Goal: Contribute content: Add original content to the website for others to see

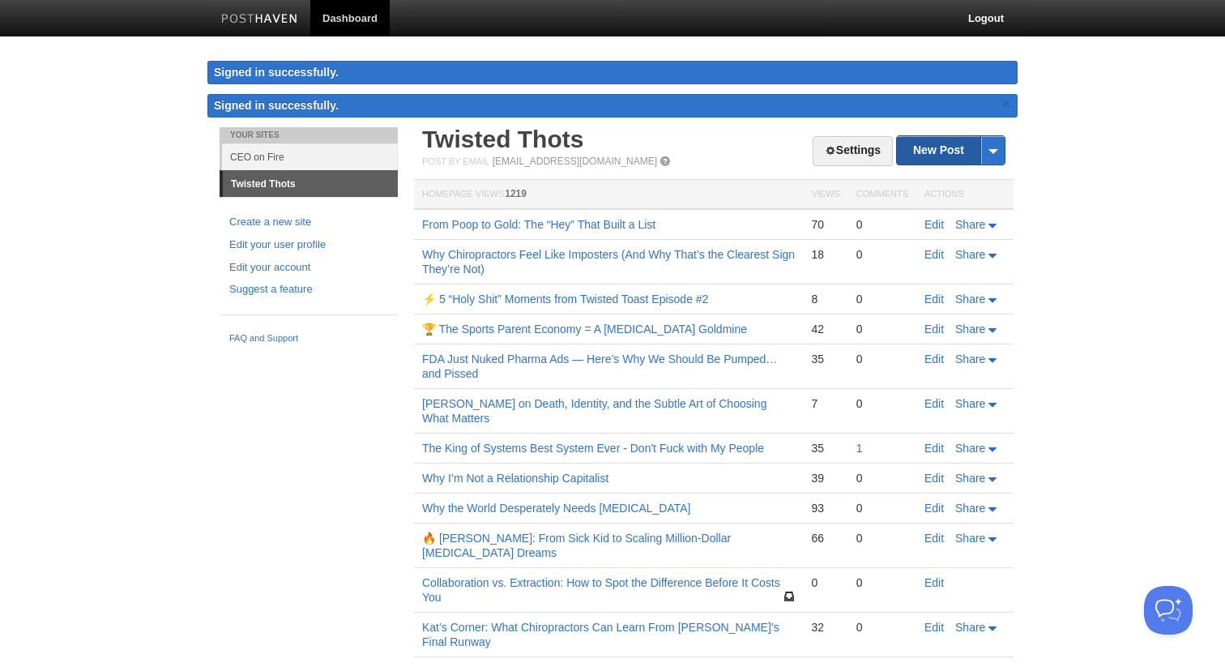
click at [939, 160] on link "New Post" at bounding box center [951, 150] width 108 height 28
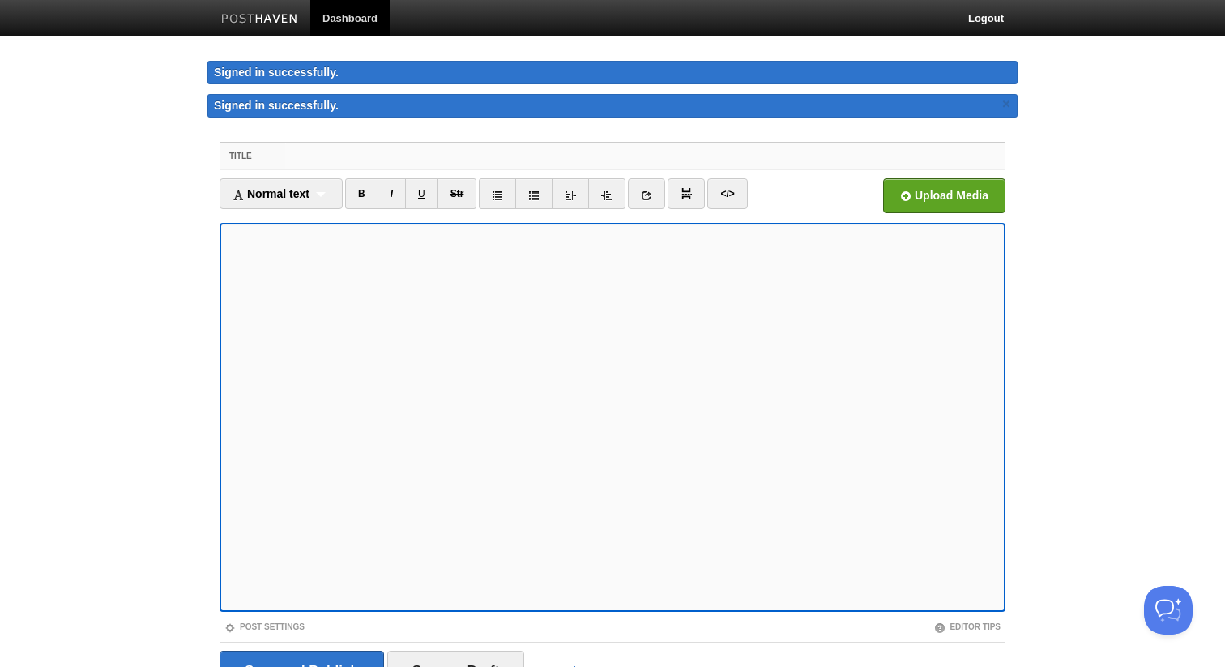
click at [442, 152] on input "Title" at bounding box center [645, 156] width 720 height 26
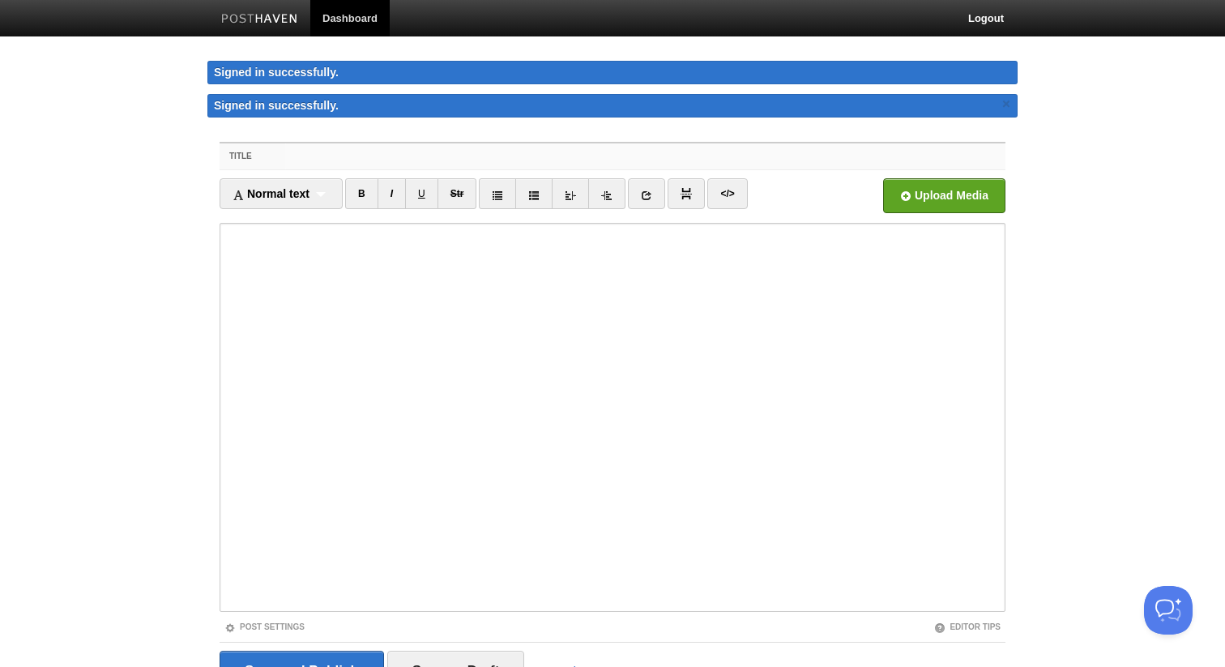
paste input "Where Word of Mouth and Social Proof Are Going"
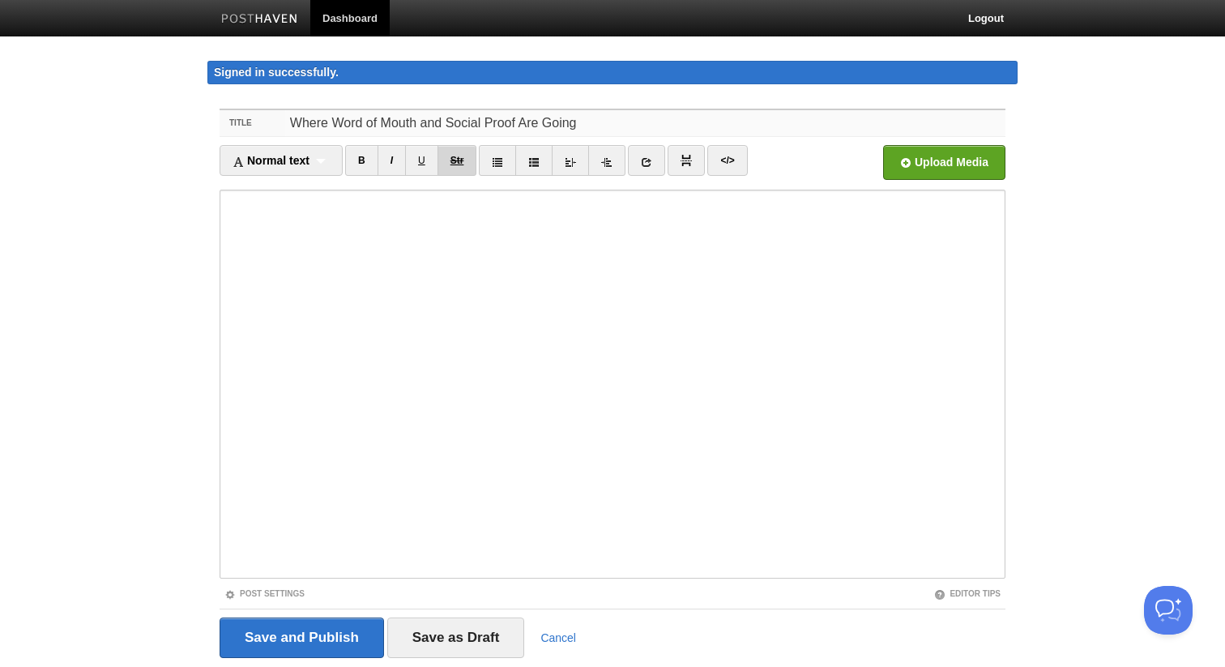
type input "Where Word of Mouth and Social Proof Are Going"
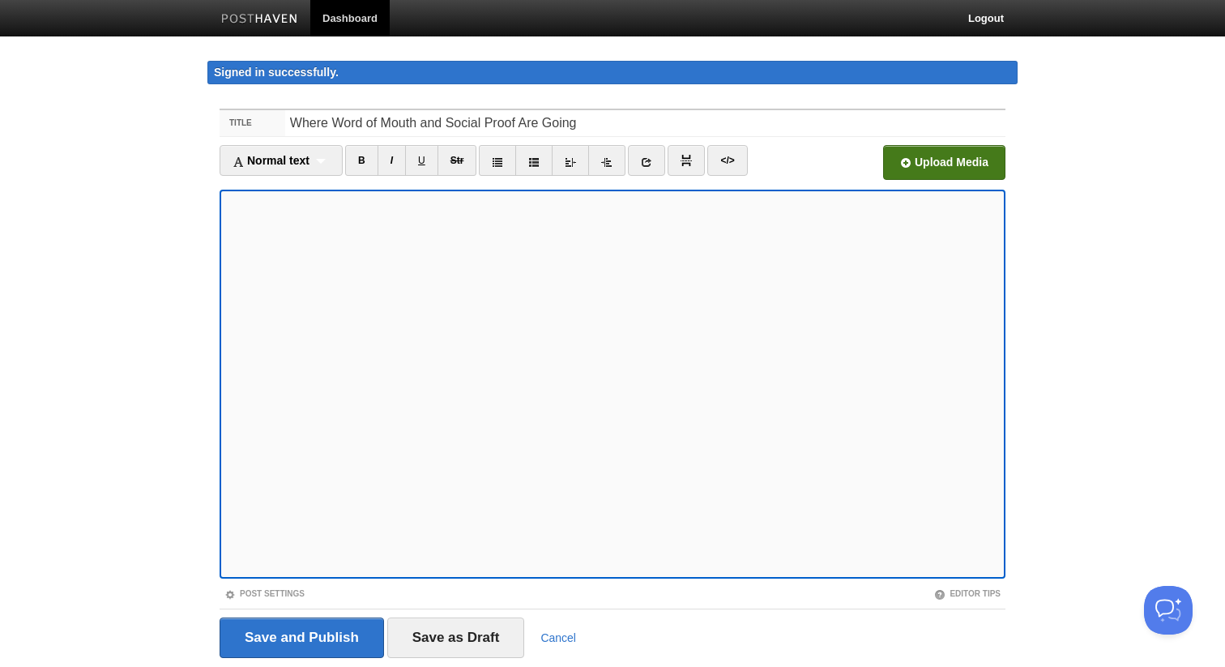
click at [933, 162] on input "file" at bounding box center [455, 167] width 1226 height 83
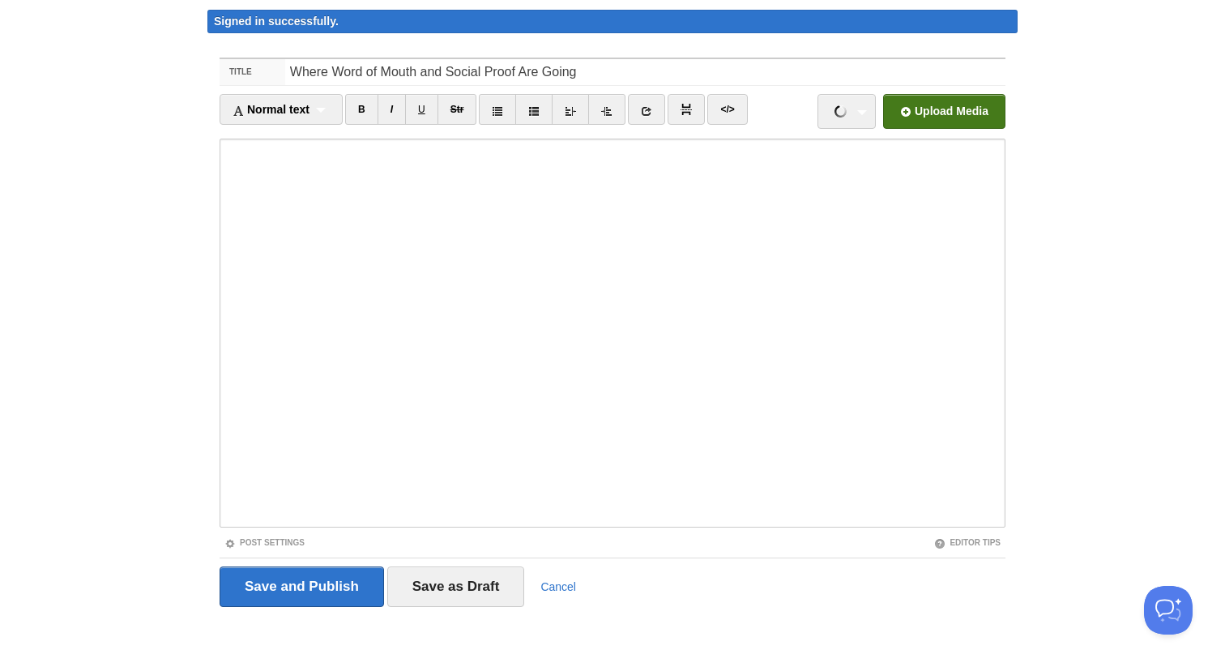
click at [899, 111] on input "file" at bounding box center [455, 116] width 1226 height 83
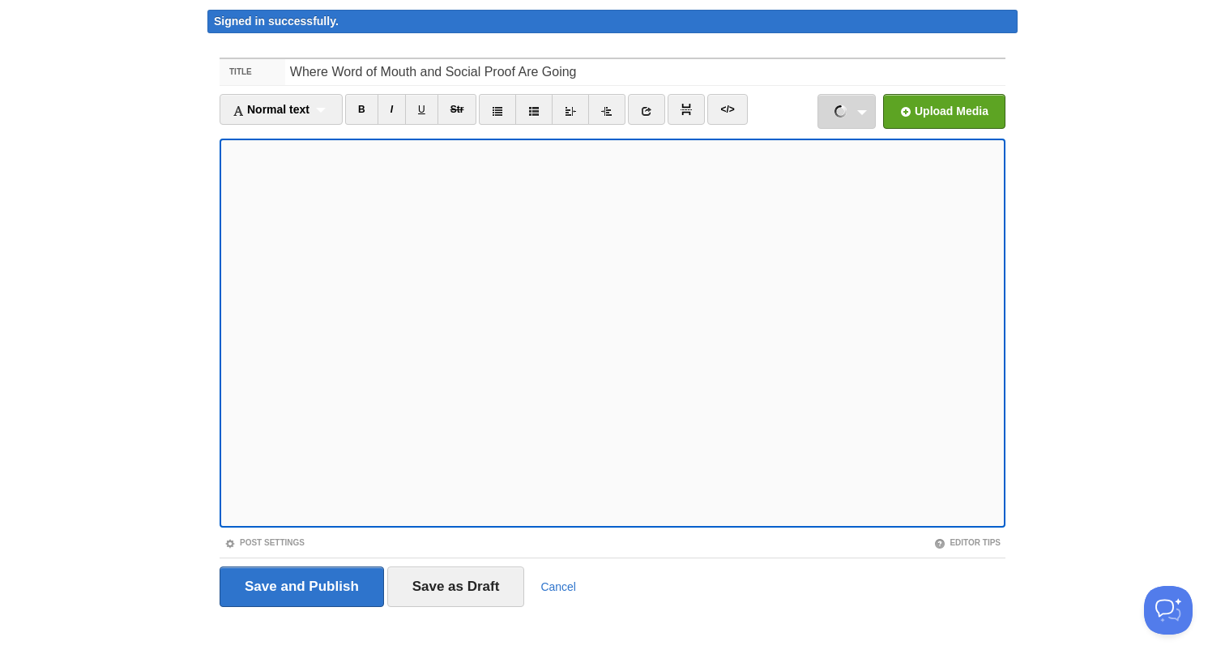
scroll to position [0, 0]
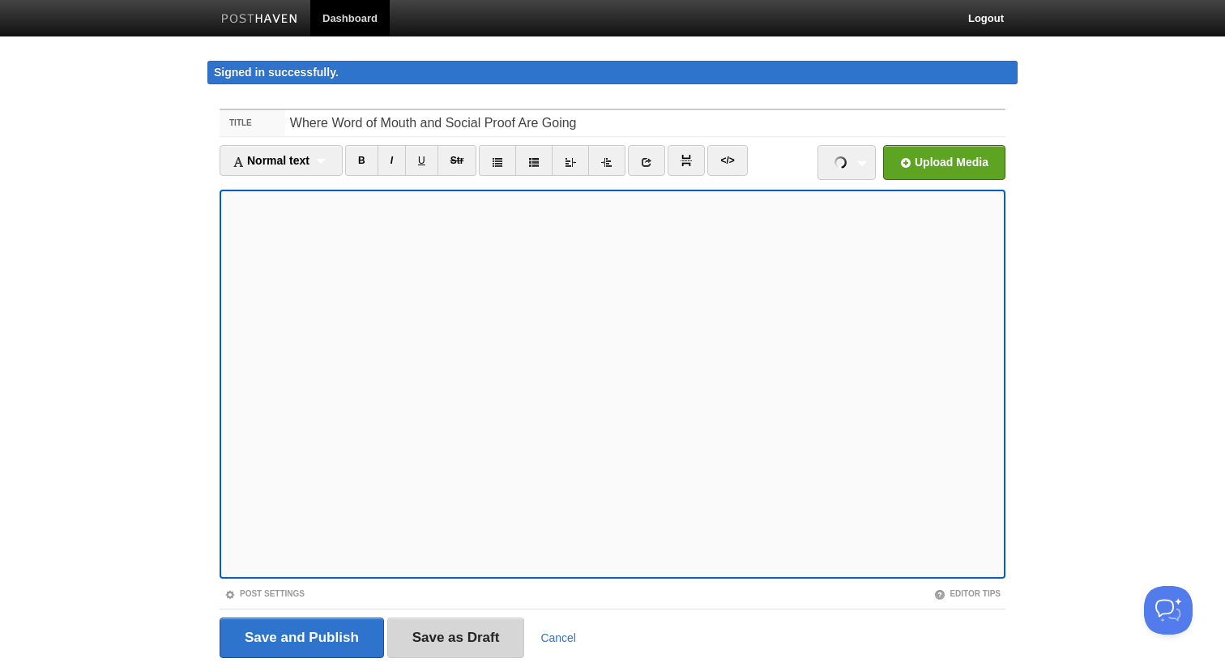
click at [507, 641] on input "Save as Draft" at bounding box center [456, 637] width 138 height 41
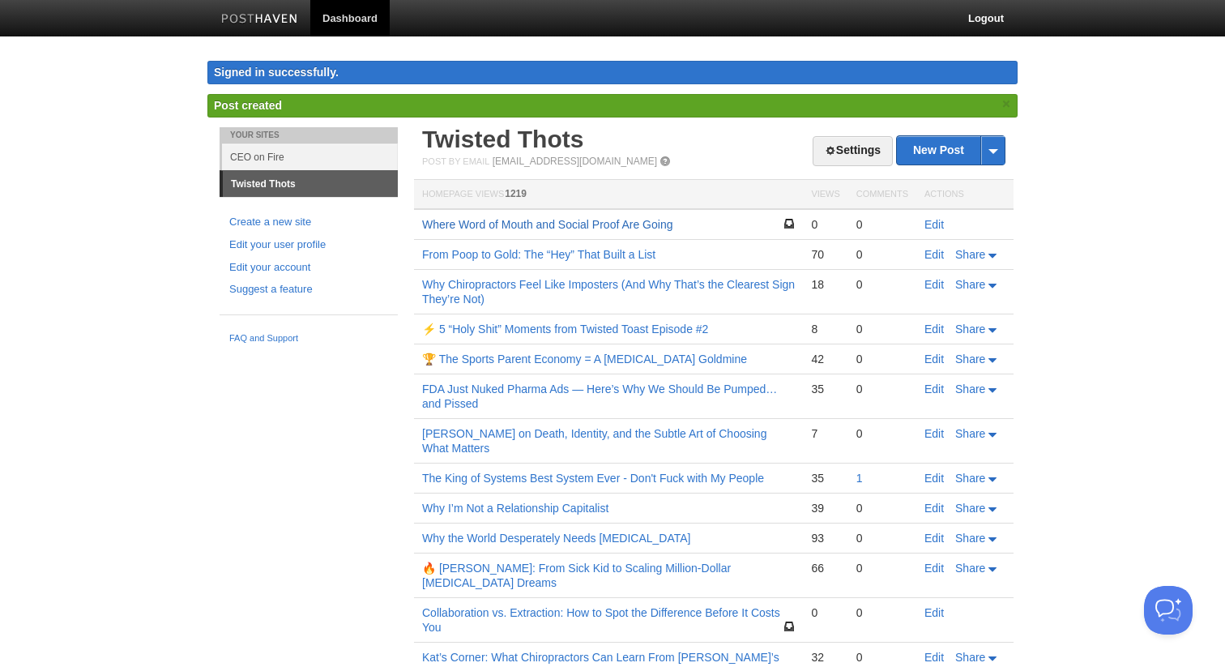
click at [650, 230] on link "Where Word of Mouth and Social Proof Are Going" at bounding box center [547, 224] width 250 height 13
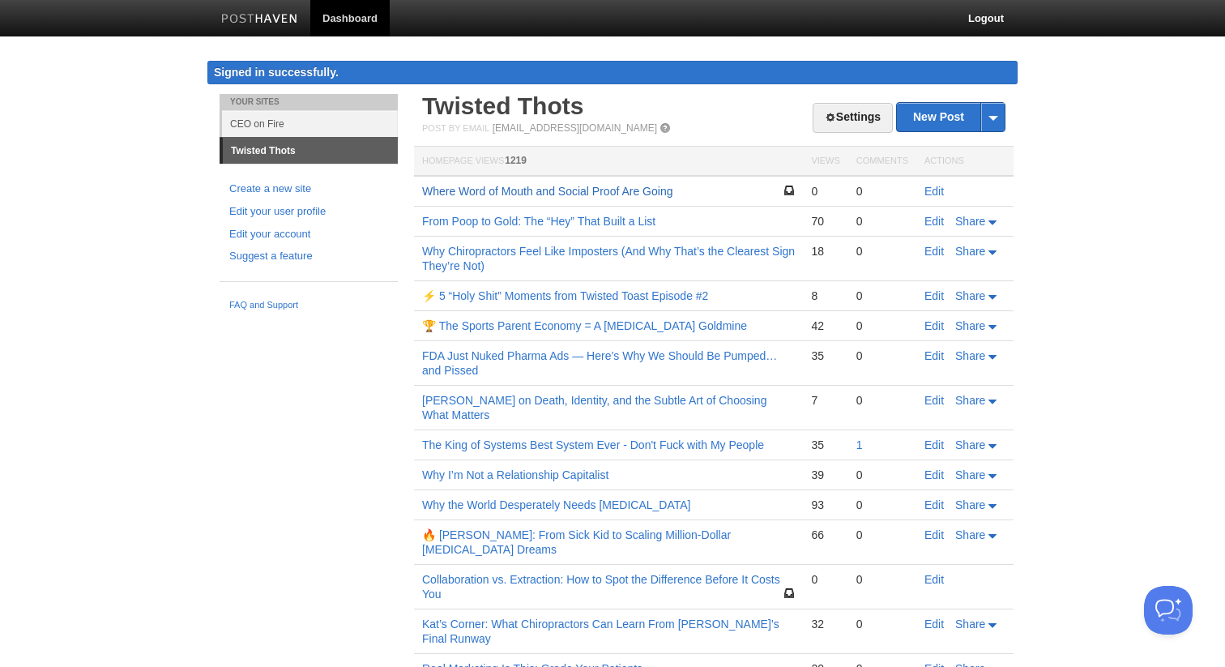
click at [580, 187] on link "Where Word of Mouth and Social Proof Are Going" at bounding box center [547, 191] width 250 height 13
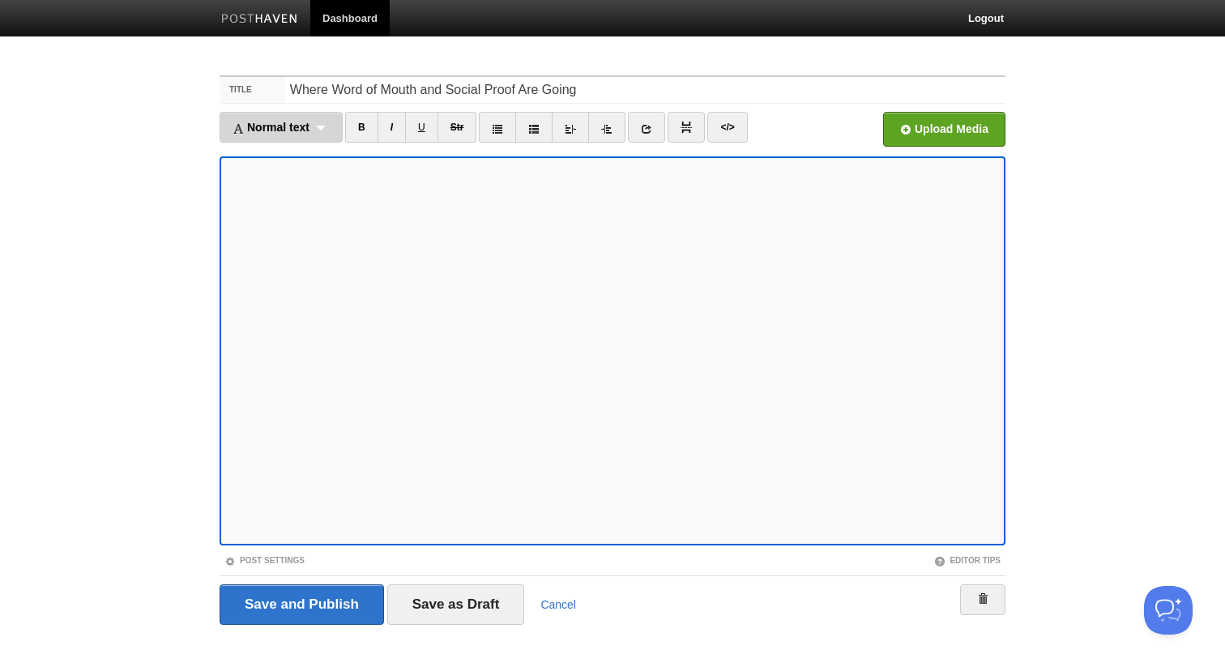
click at [300, 125] on span "Normal text" at bounding box center [270, 127] width 77 height 13
click at [284, 156] on link "Normal text" at bounding box center [281, 155] width 122 height 24
click at [626, 135] on link at bounding box center [631, 127] width 37 height 31
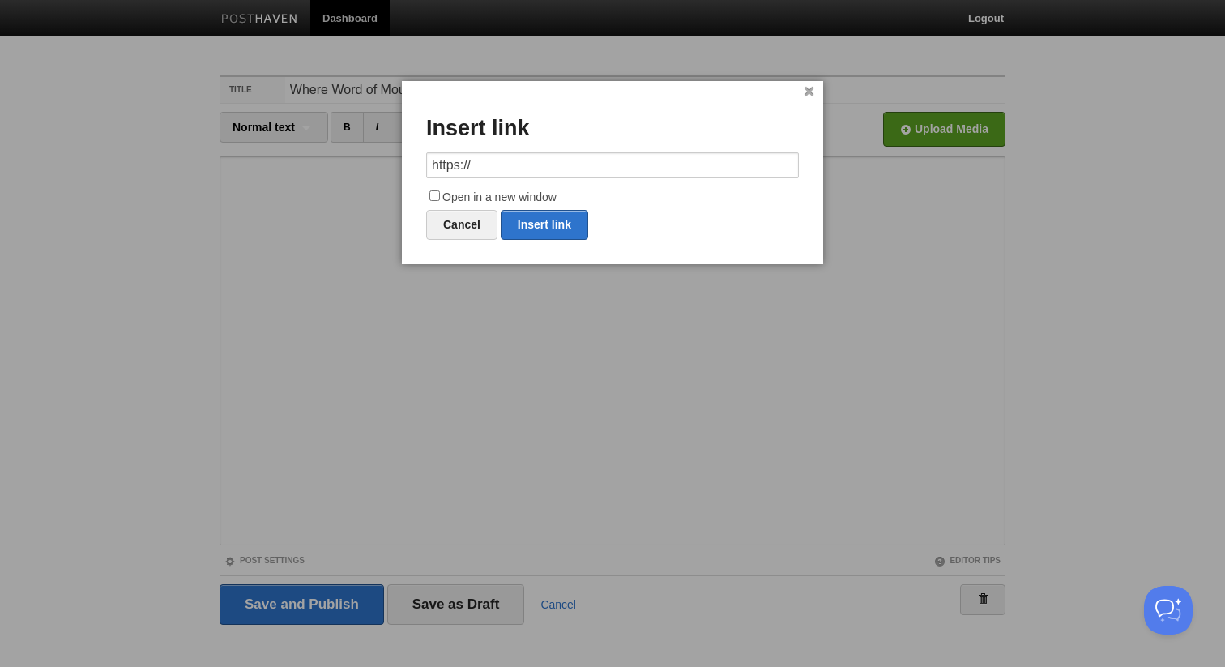
click at [545, 174] on input "https://" at bounding box center [612, 165] width 373 height 26
click at [548, 217] on link "Insert link" at bounding box center [544, 225] width 87 height 30
type input "https://"
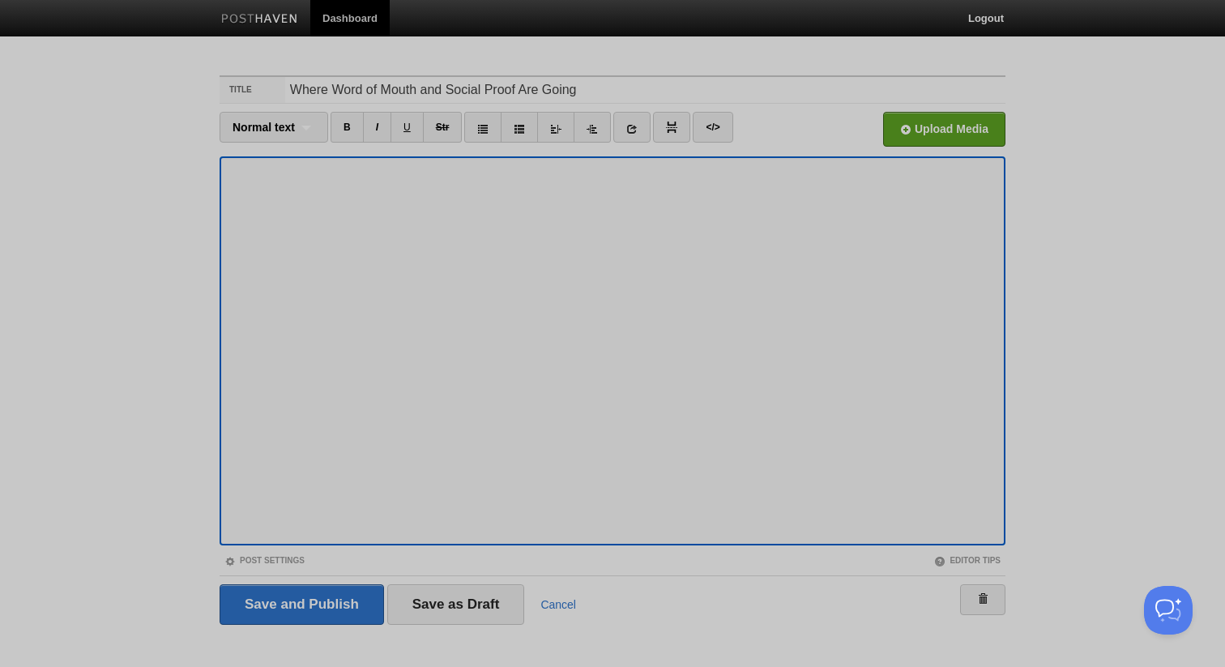
click at [540, 288] on div at bounding box center [612, 333] width 1225 height 667
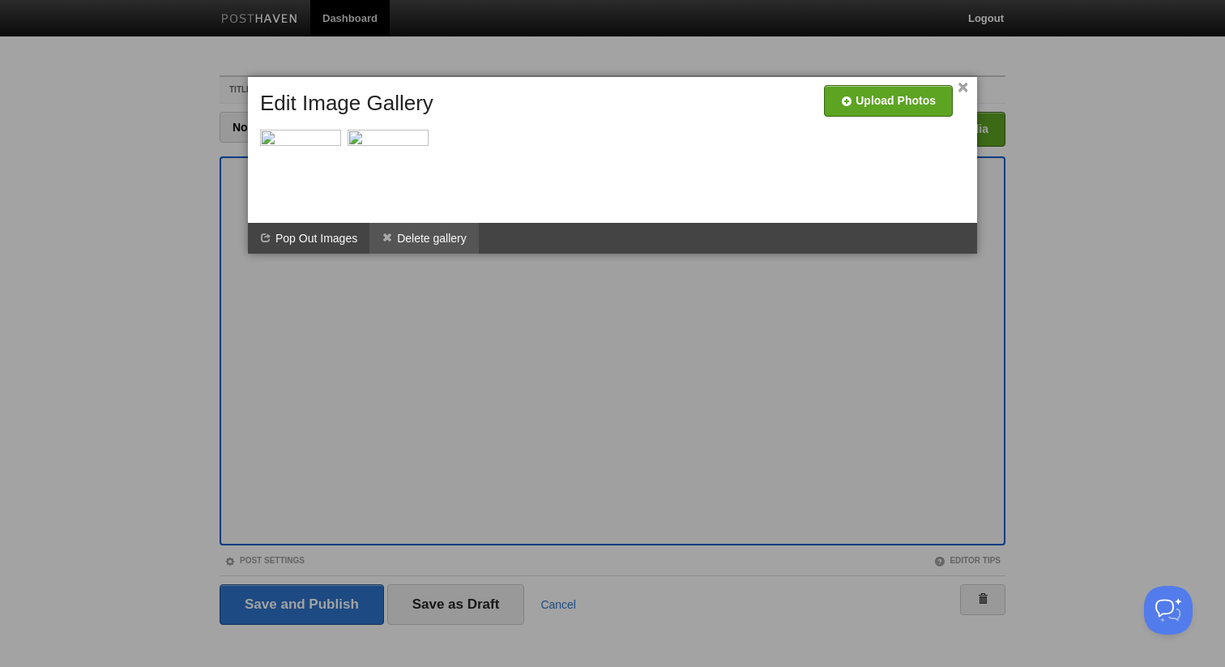
click at [400, 235] on li "Delete gallery" at bounding box center [423, 238] width 109 height 31
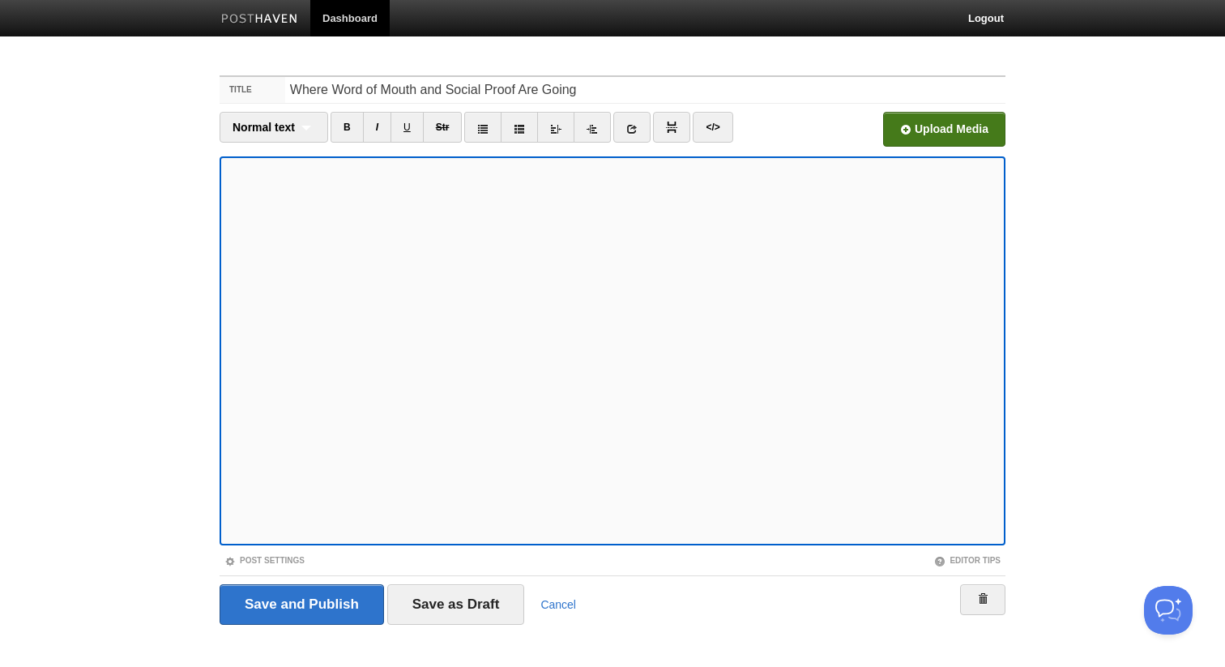
click at [942, 117] on input "file" at bounding box center [455, 133] width 1226 height 83
click at [855, 132] on link "87de4da6-c87a-4f70-b3bf-8ed00b775bd6.png 2.94 MB Cancel" at bounding box center [846, 129] width 58 height 35
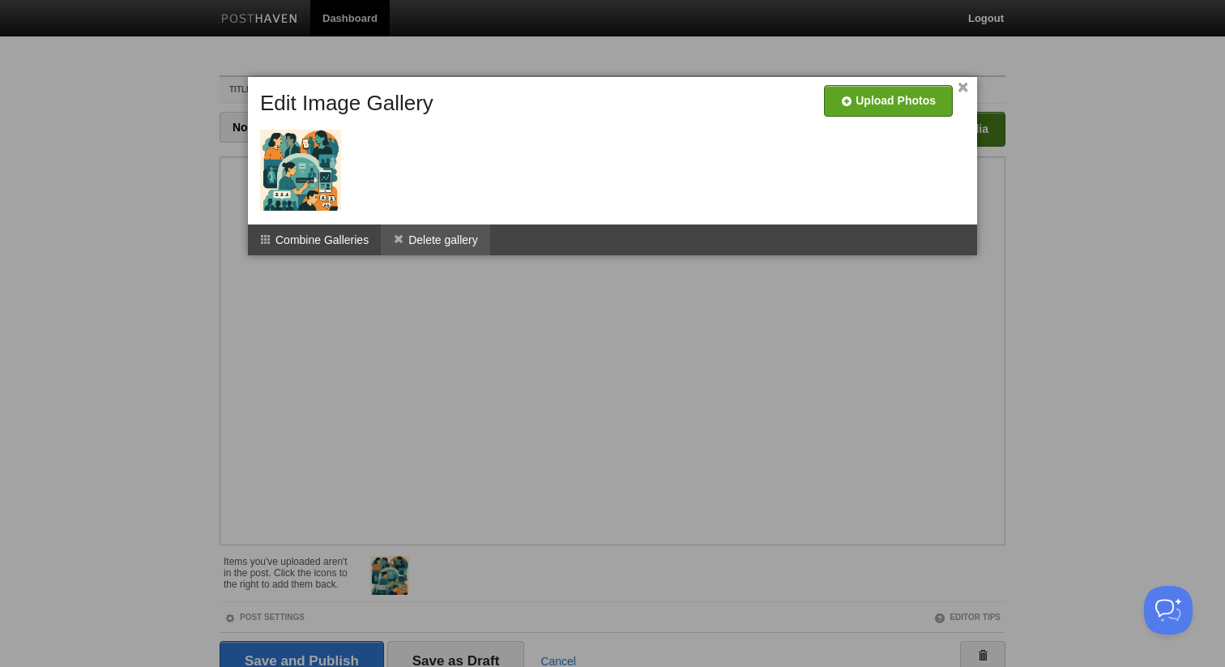
click at [437, 241] on li "Delete gallery" at bounding box center [435, 239] width 109 height 31
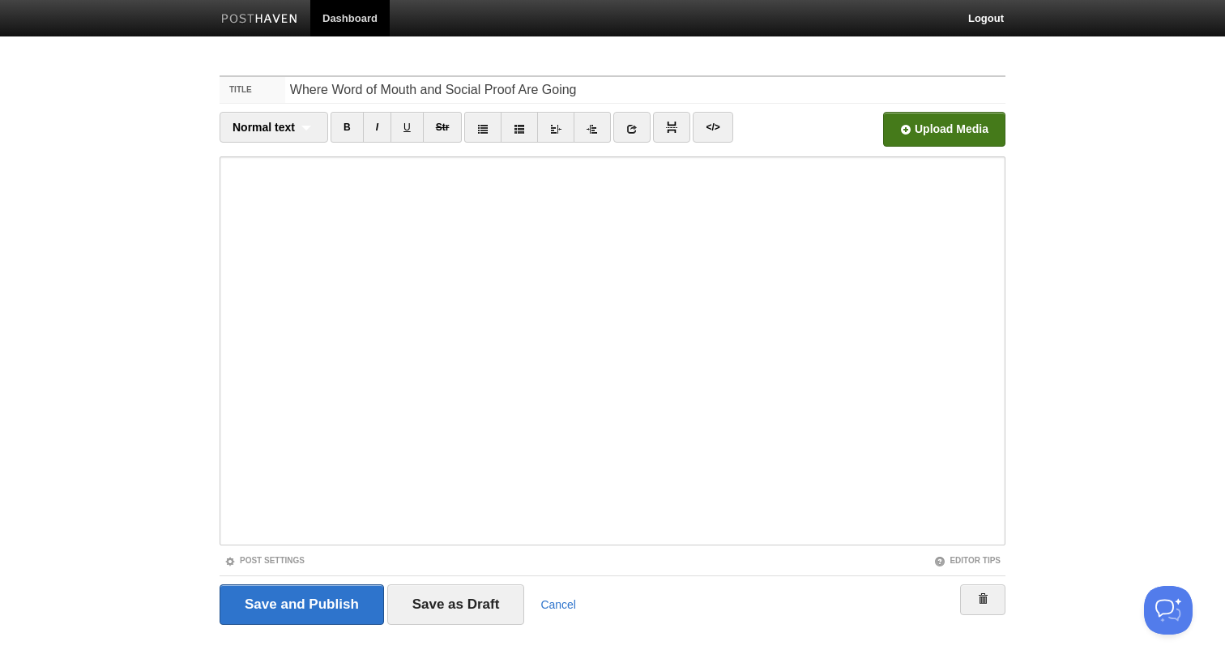
click at [921, 128] on input "file" at bounding box center [455, 133] width 1226 height 83
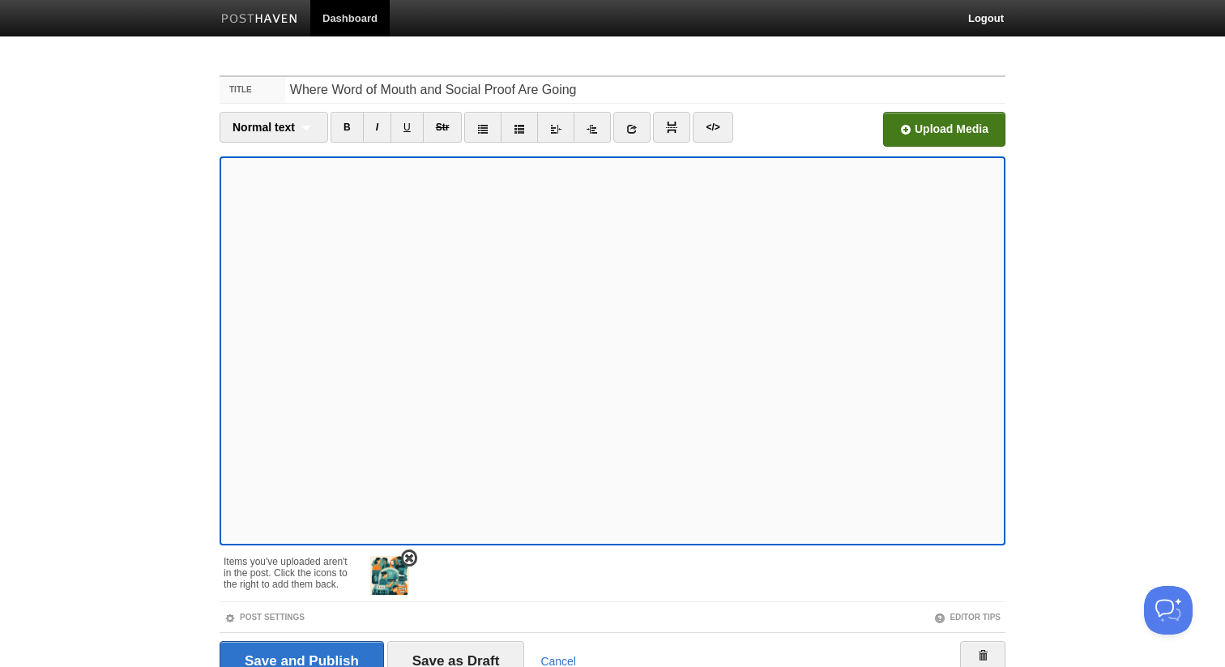
click at [389, 574] on img at bounding box center [389, 575] width 39 height 39
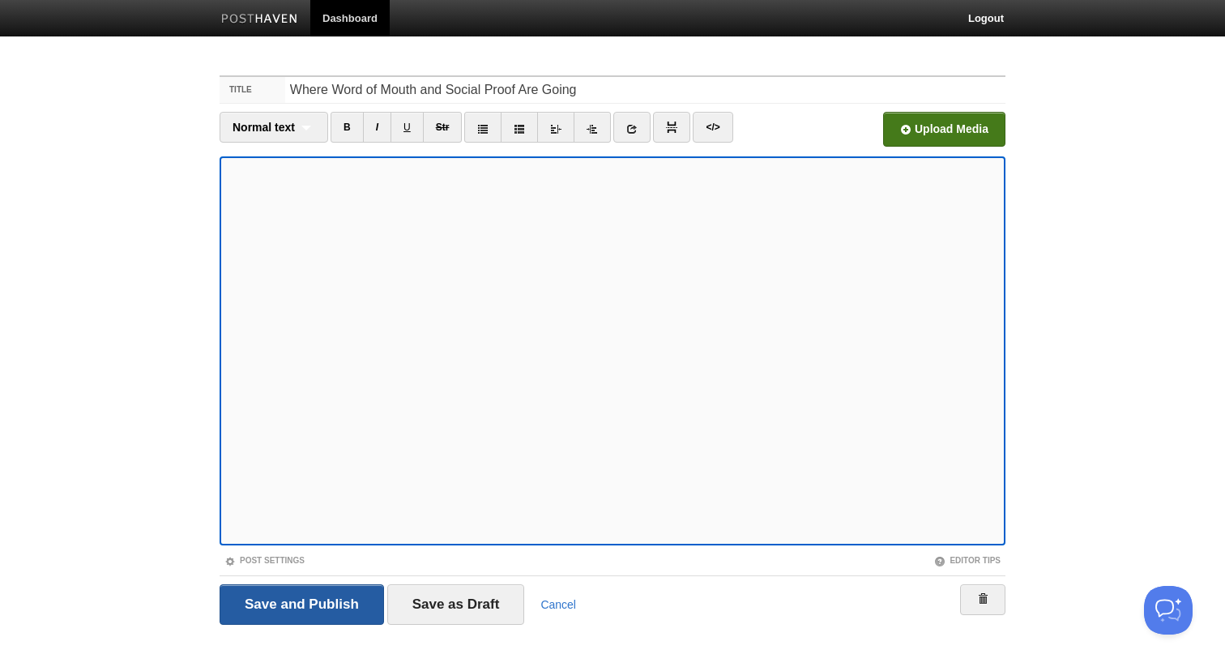
click at [326, 605] on input "Save and Publish" at bounding box center [302, 604] width 164 height 41
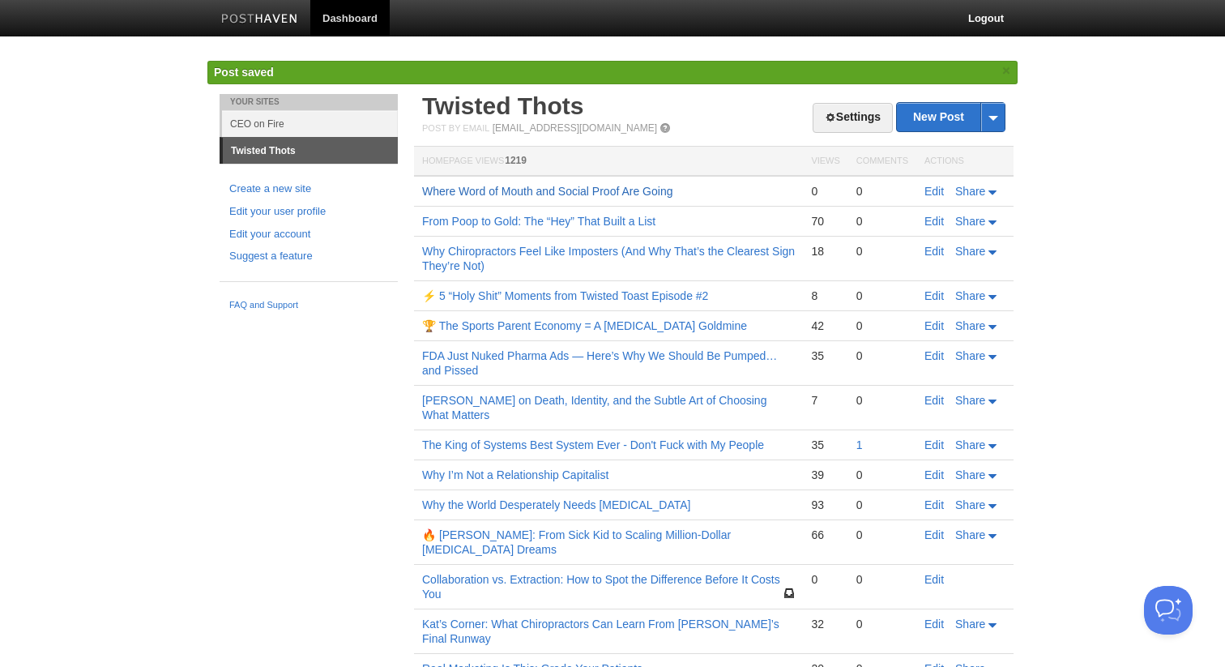
click at [546, 190] on link "Where Word of Mouth and Social Proof Are Going" at bounding box center [547, 191] width 250 height 13
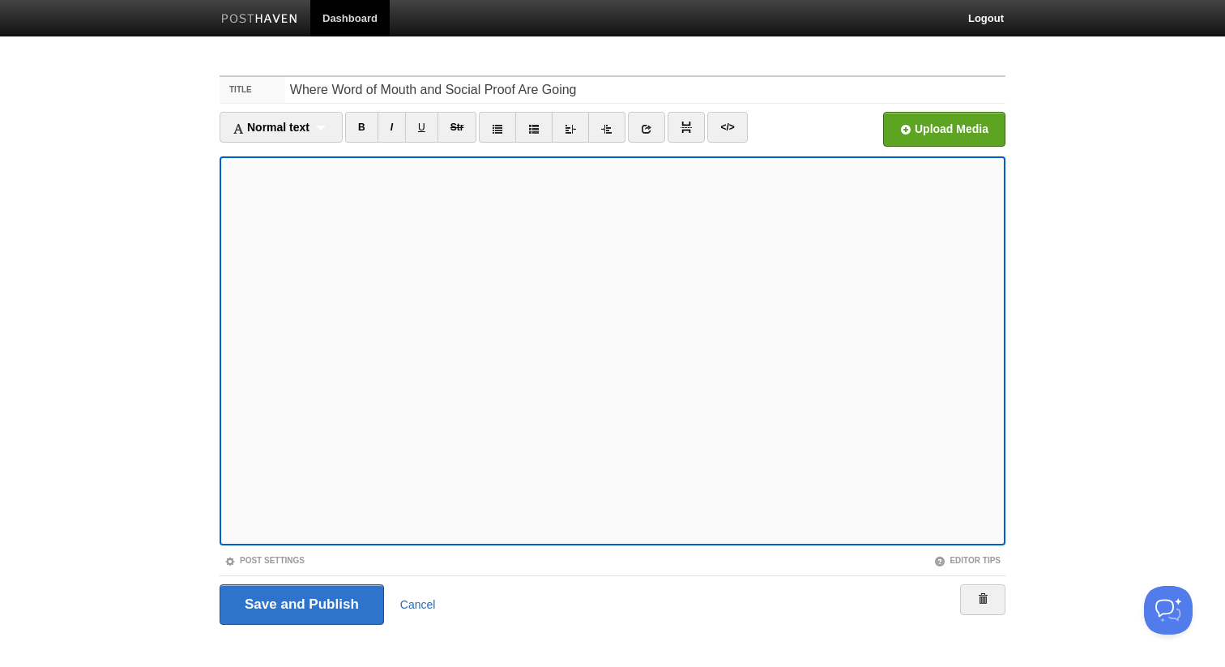
click at [407, 602] on link "Cancel" at bounding box center [418, 604] width 36 height 13
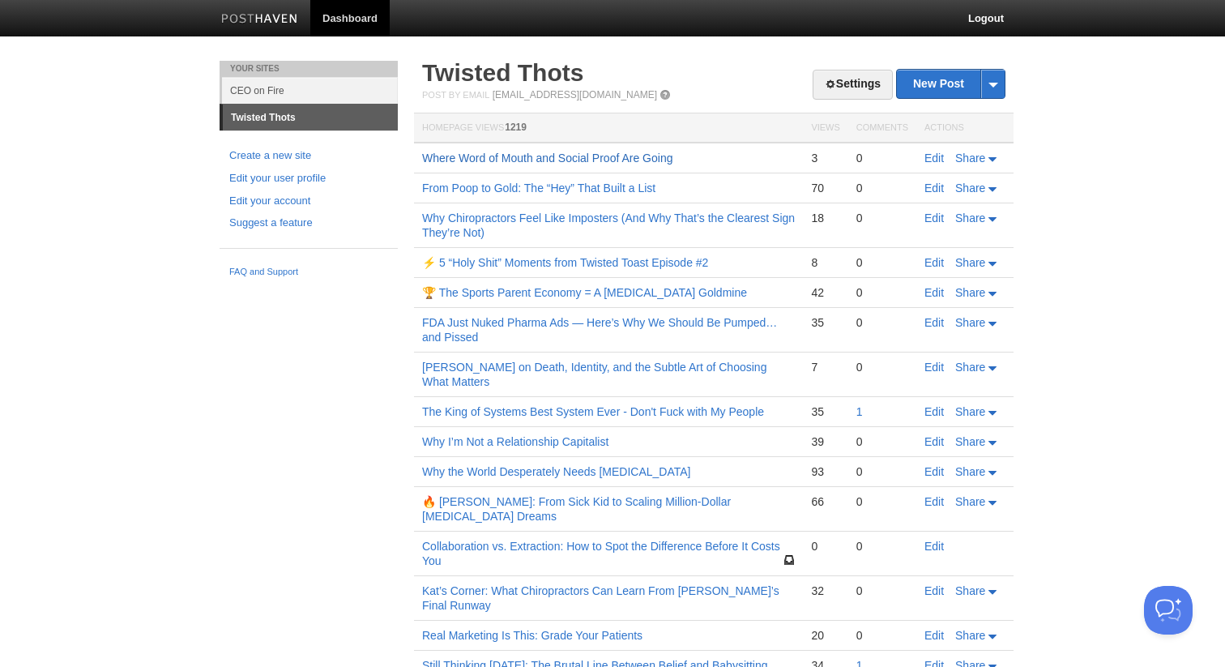
click at [599, 156] on link "Where Word of Mouth and Social Proof Are Going" at bounding box center [547, 157] width 250 height 13
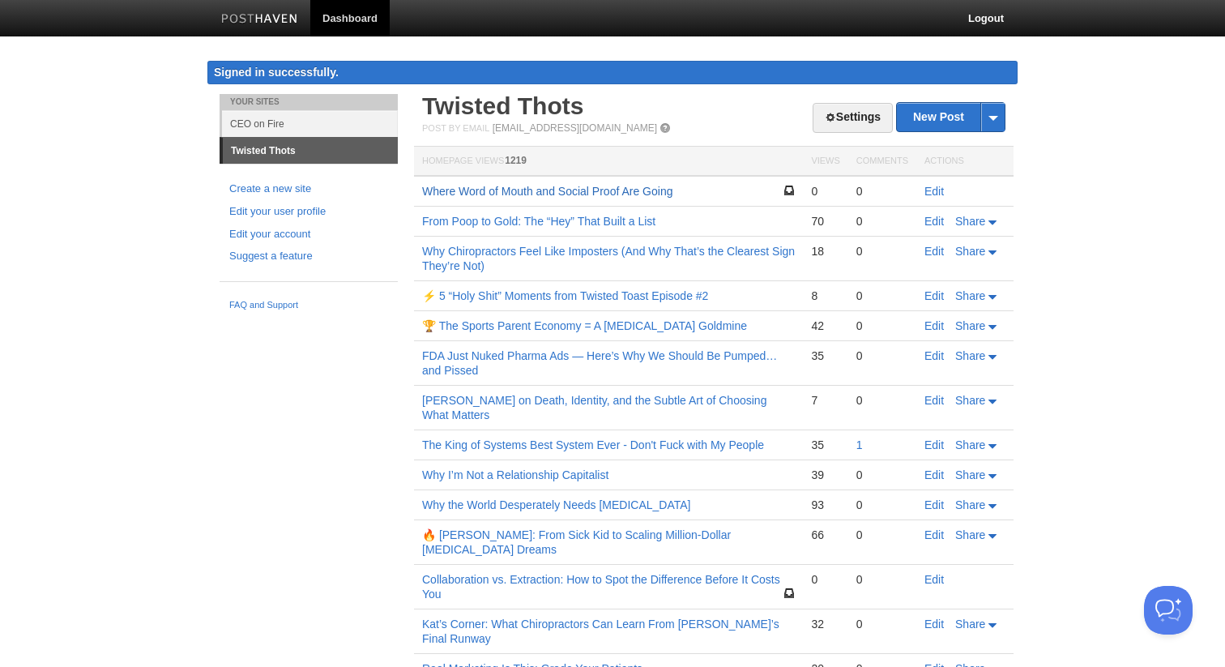
click at [555, 198] on link "Where Word of Mouth and Social Proof Are Going" at bounding box center [547, 191] width 250 height 13
